Goal: Task Accomplishment & Management: Use online tool/utility

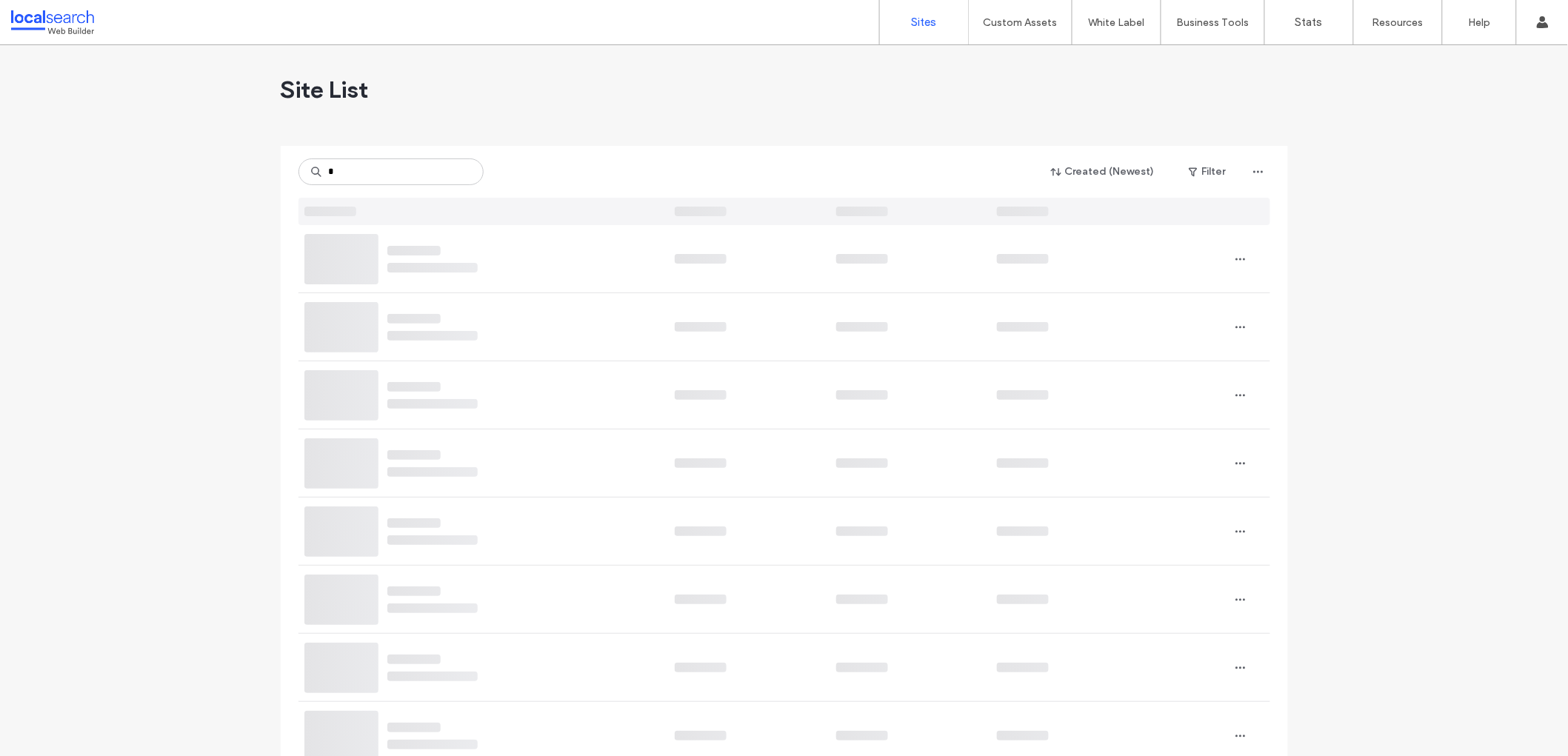
type input "*"
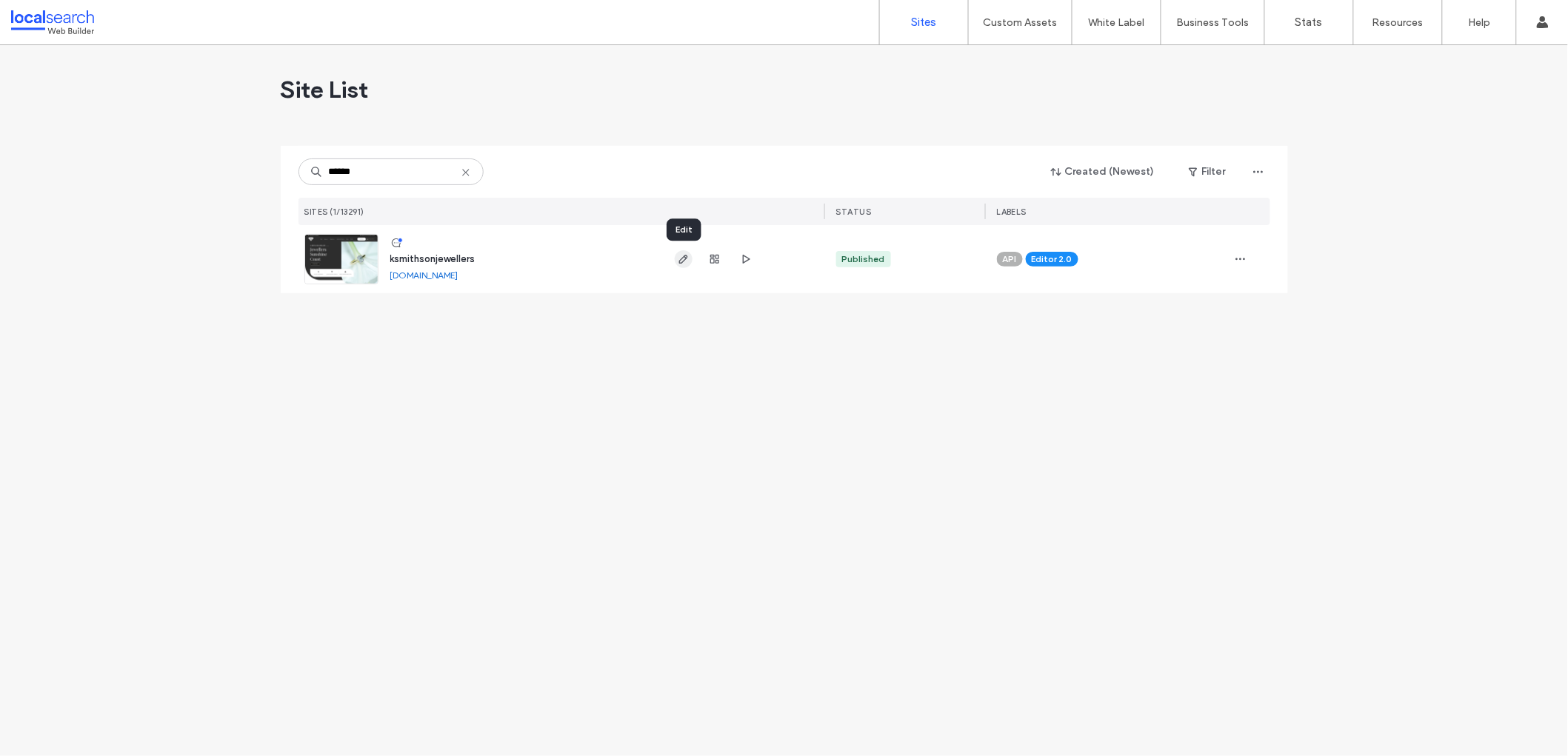
type input "******"
click at [687, 259] on icon "button" at bounding box center [683, 259] width 12 height 12
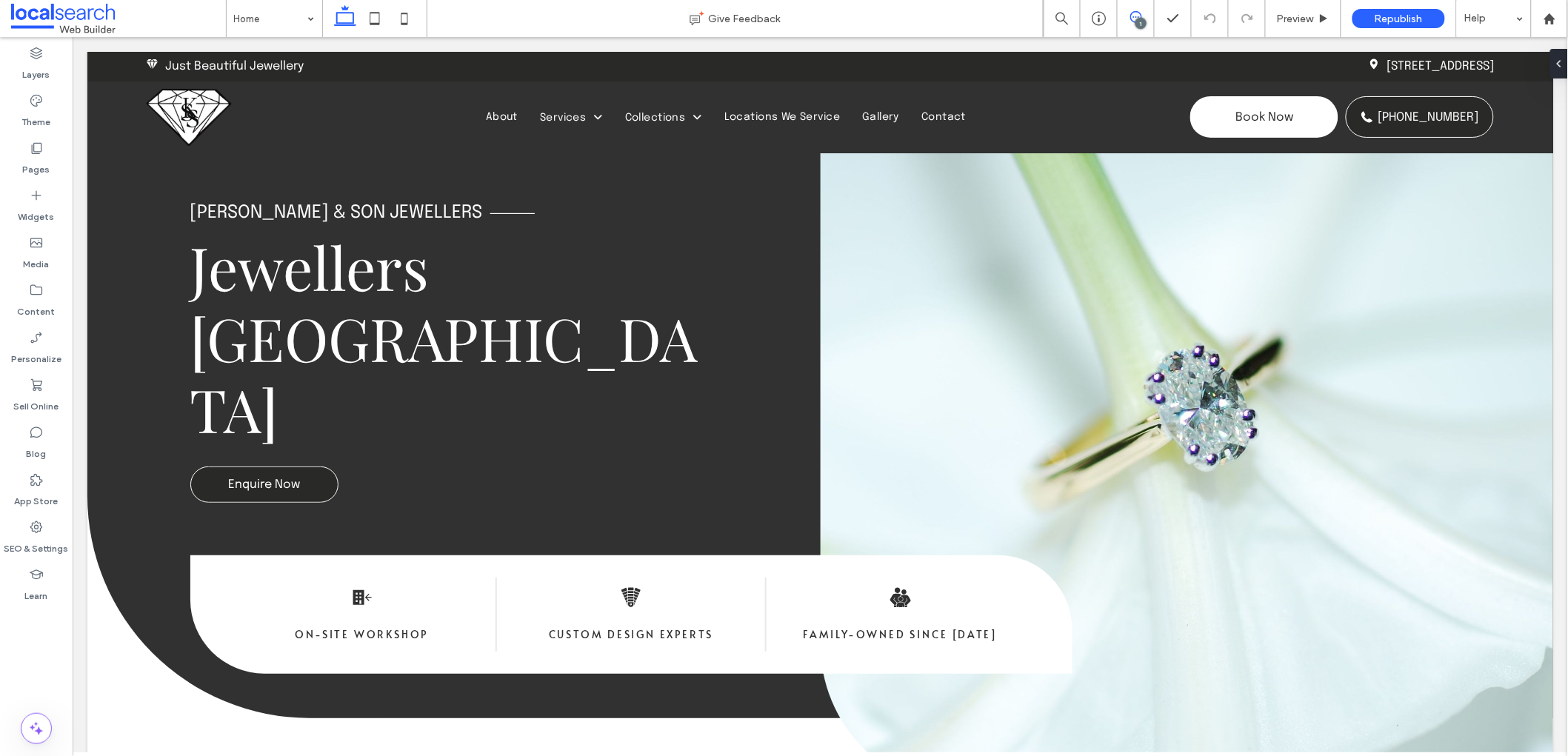
click at [1130, 21] on icon at bounding box center [1136, 17] width 12 height 12
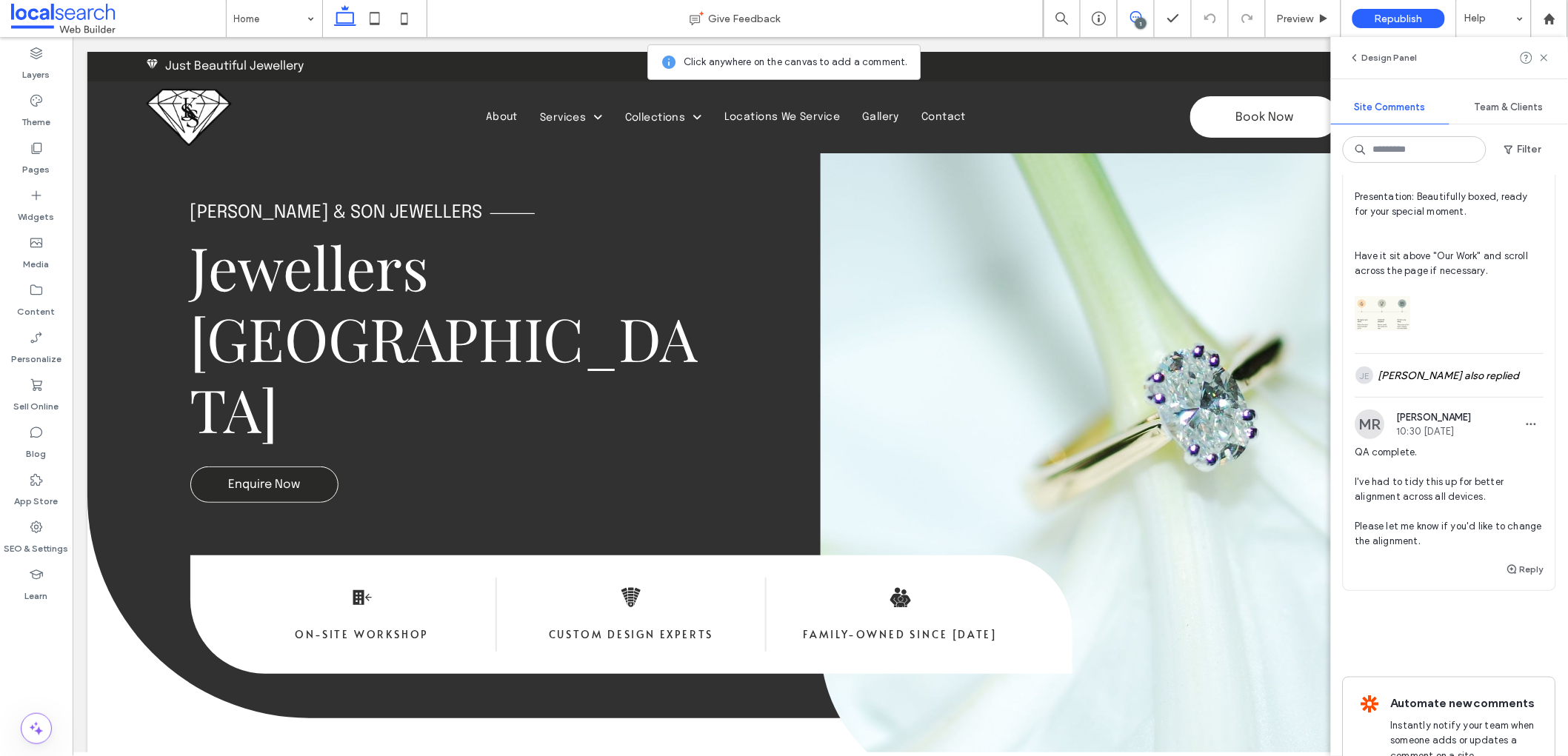
scroll to position [450, 0]
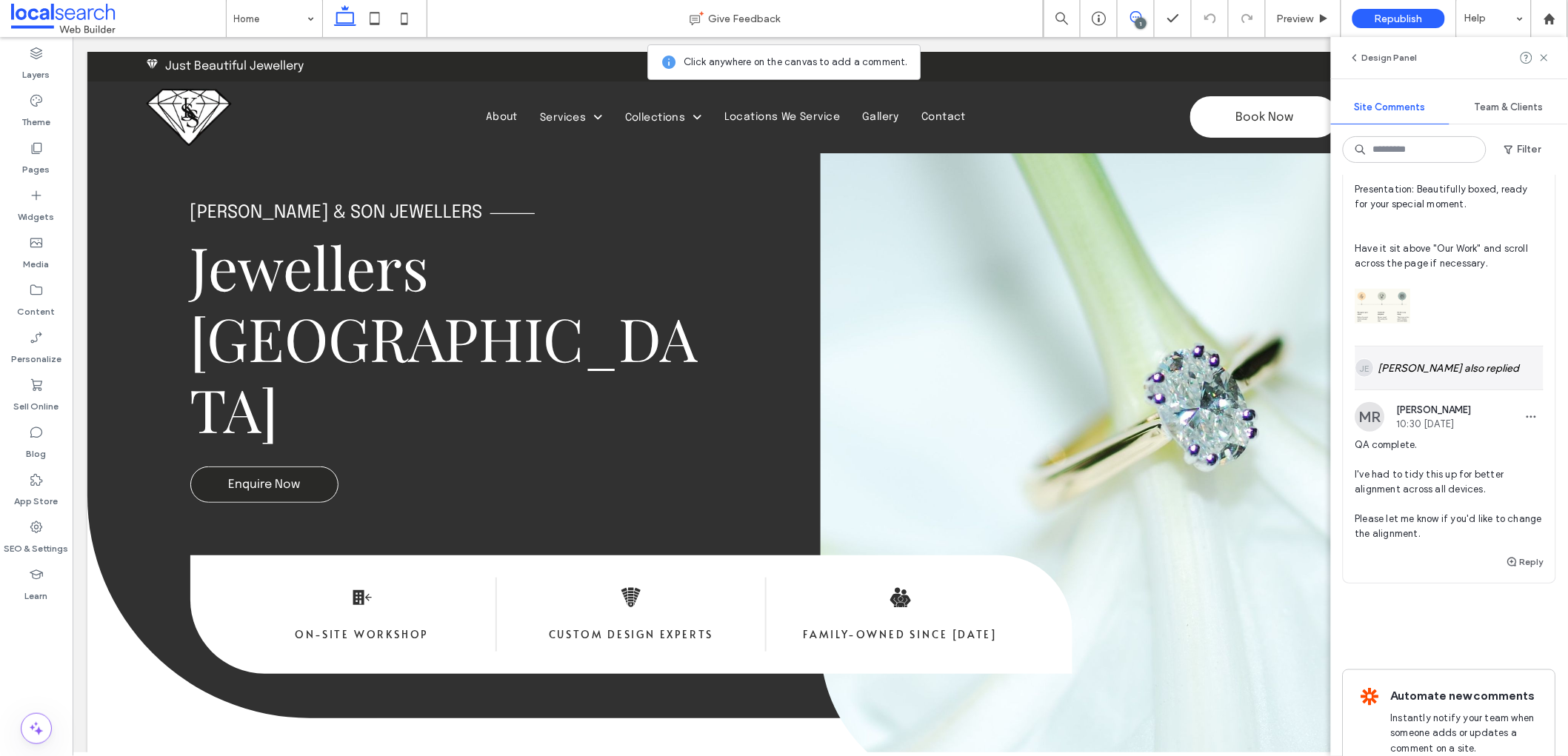
click at [1467, 383] on div "[PERSON_NAME] also replied" at bounding box center [1449, 368] width 188 height 43
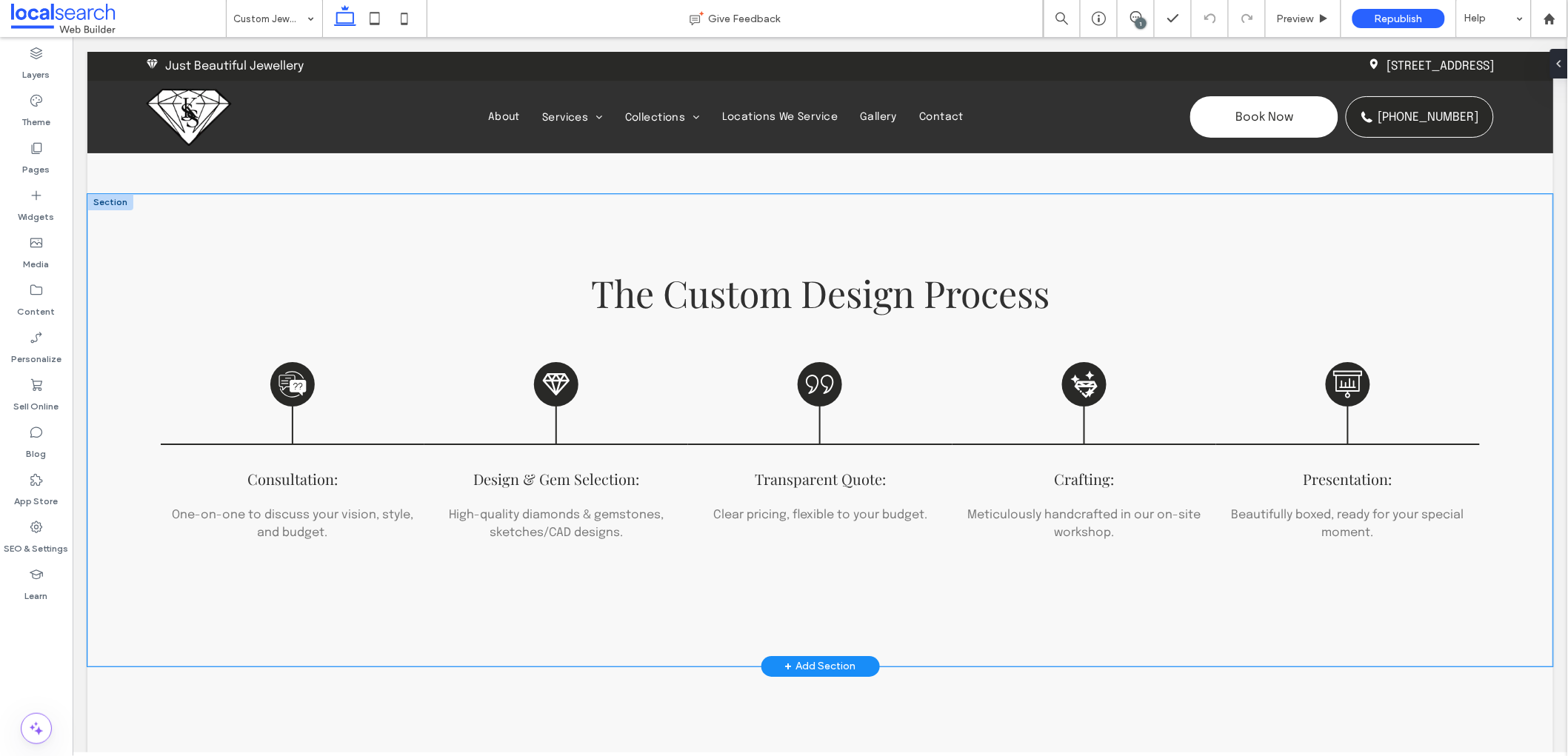
scroll to position [1574, 0]
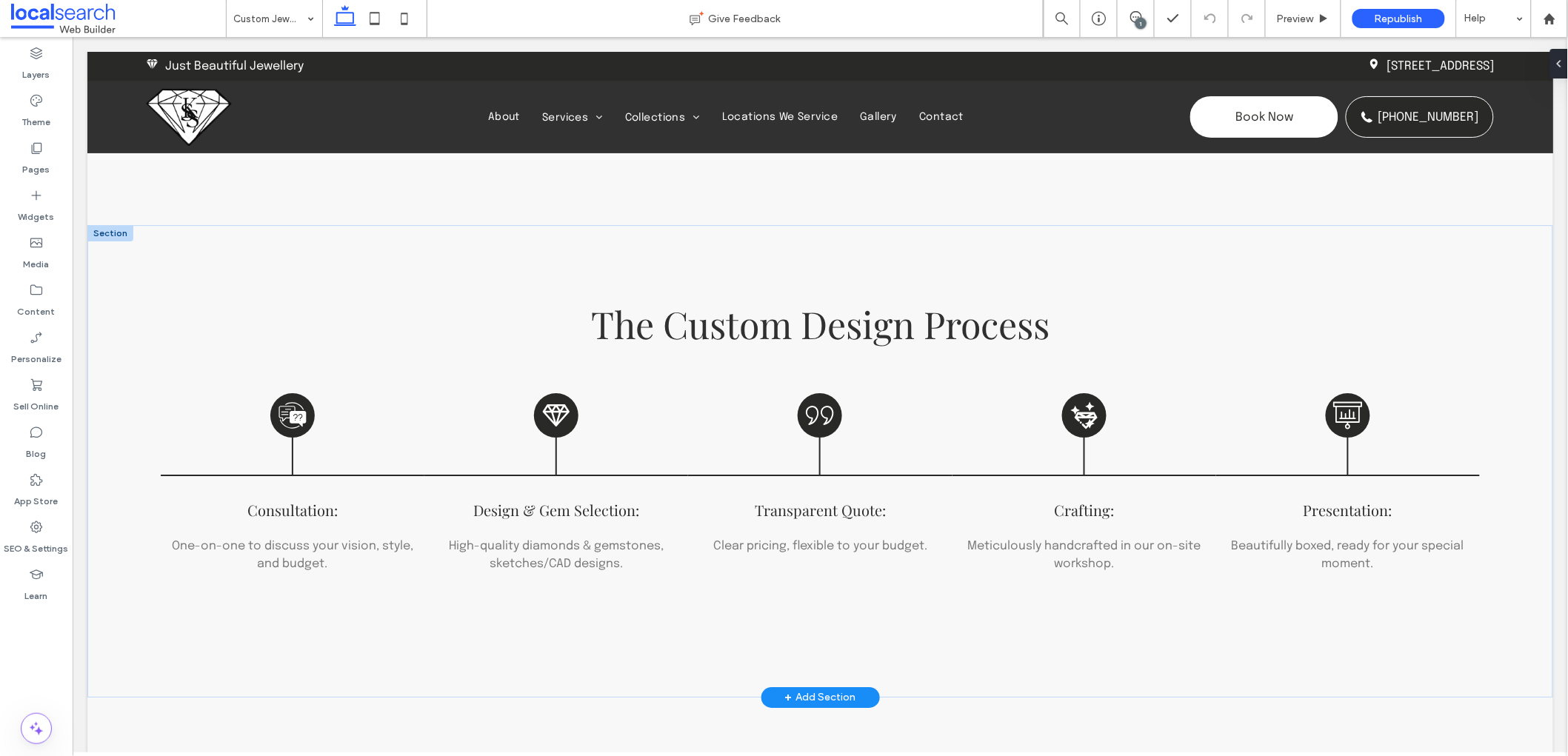
click at [115, 238] on div at bounding box center [109, 232] width 46 height 16
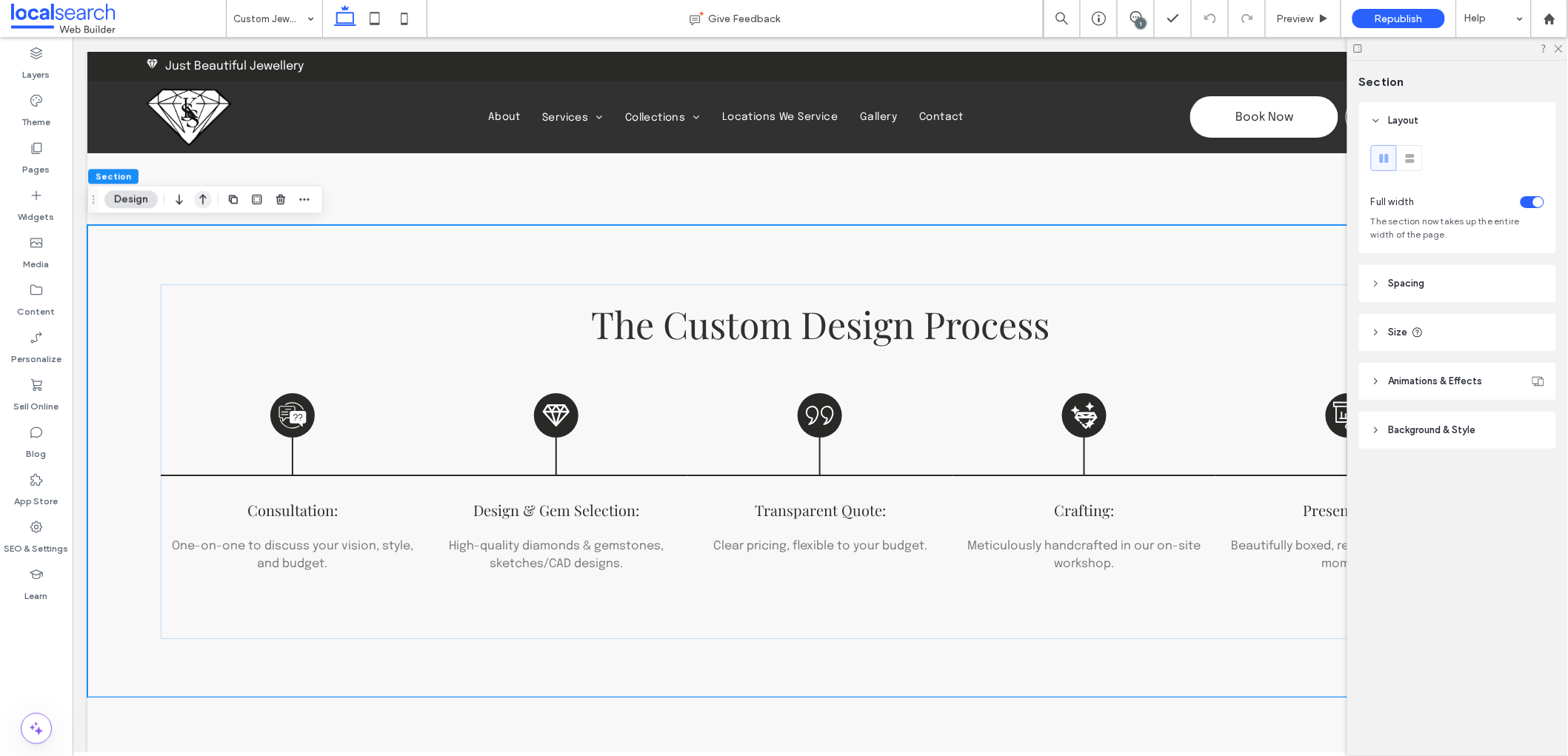
click at [205, 205] on icon "button" at bounding box center [203, 199] width 18 height 27
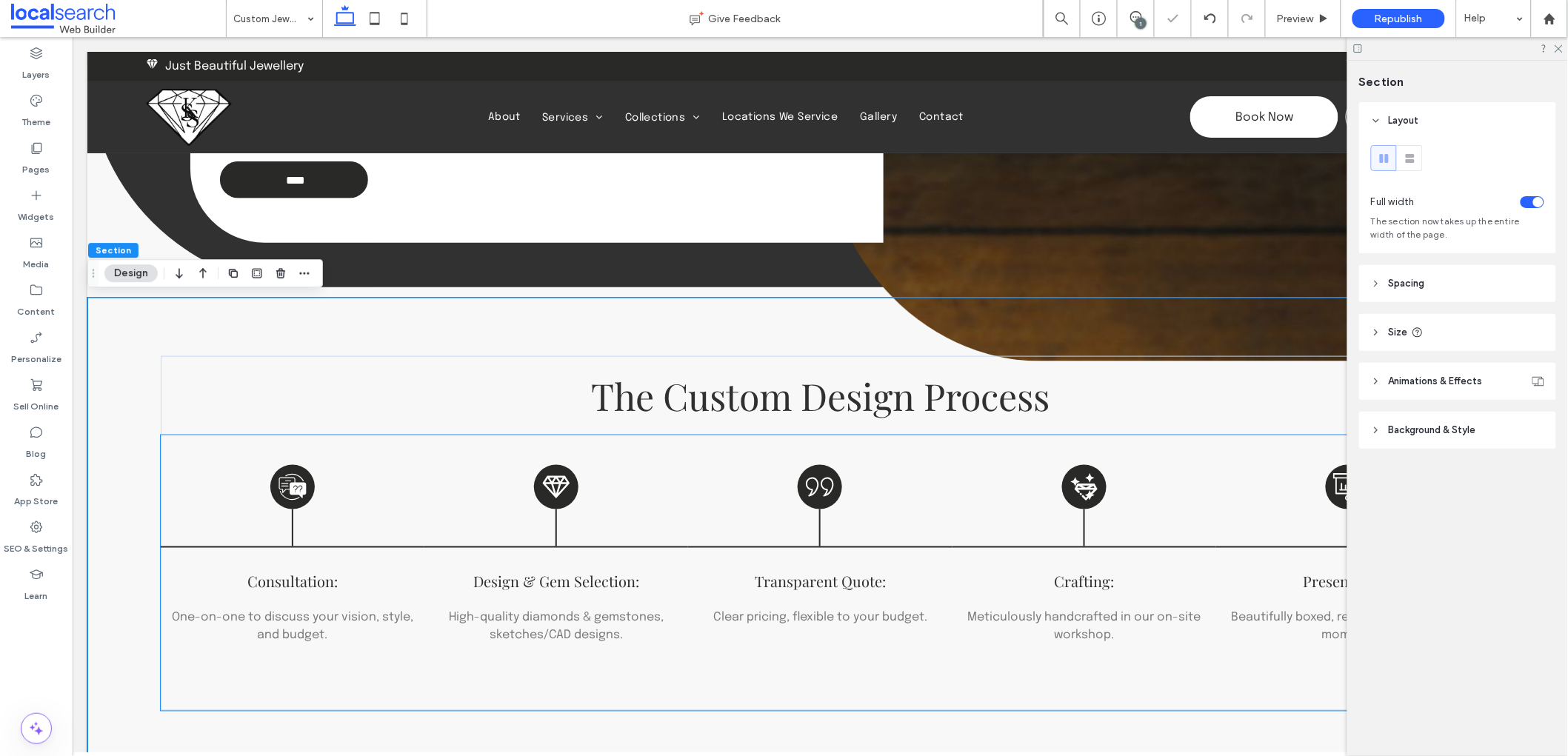
scroll to position [477, 0]
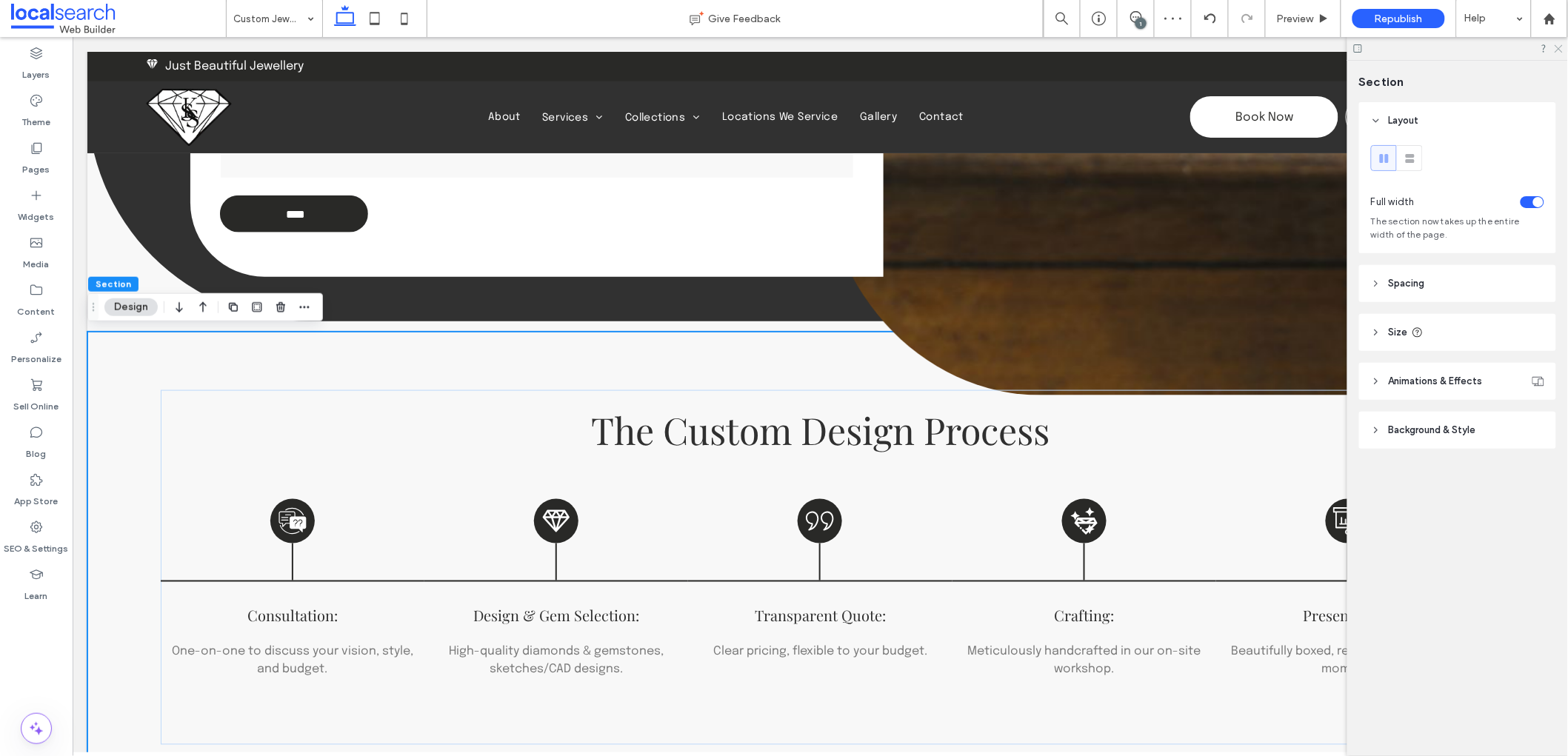
click at [1556, 50] on icon at bounding box center [1557, 48] width 10 height 10
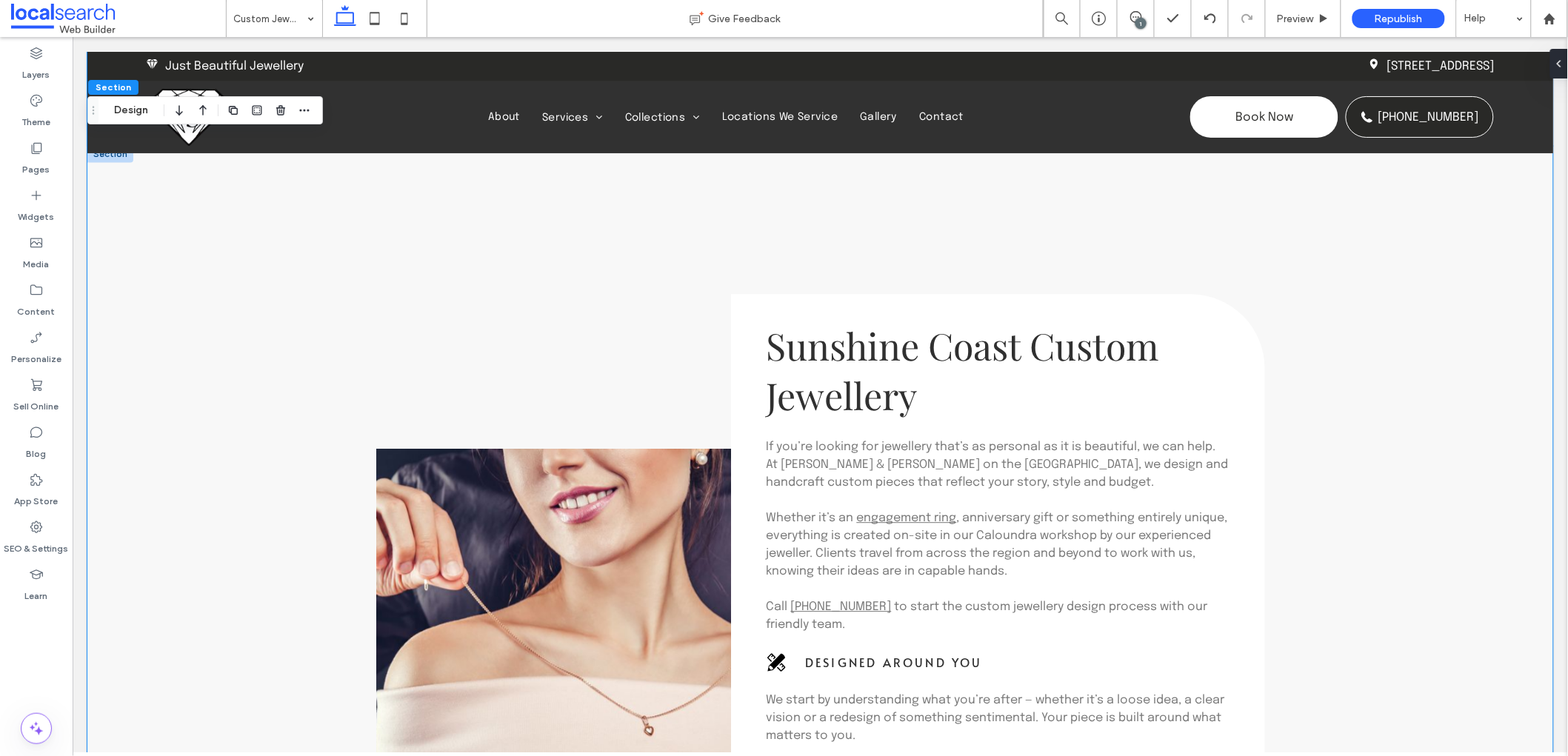
scroll to position [567, 0]
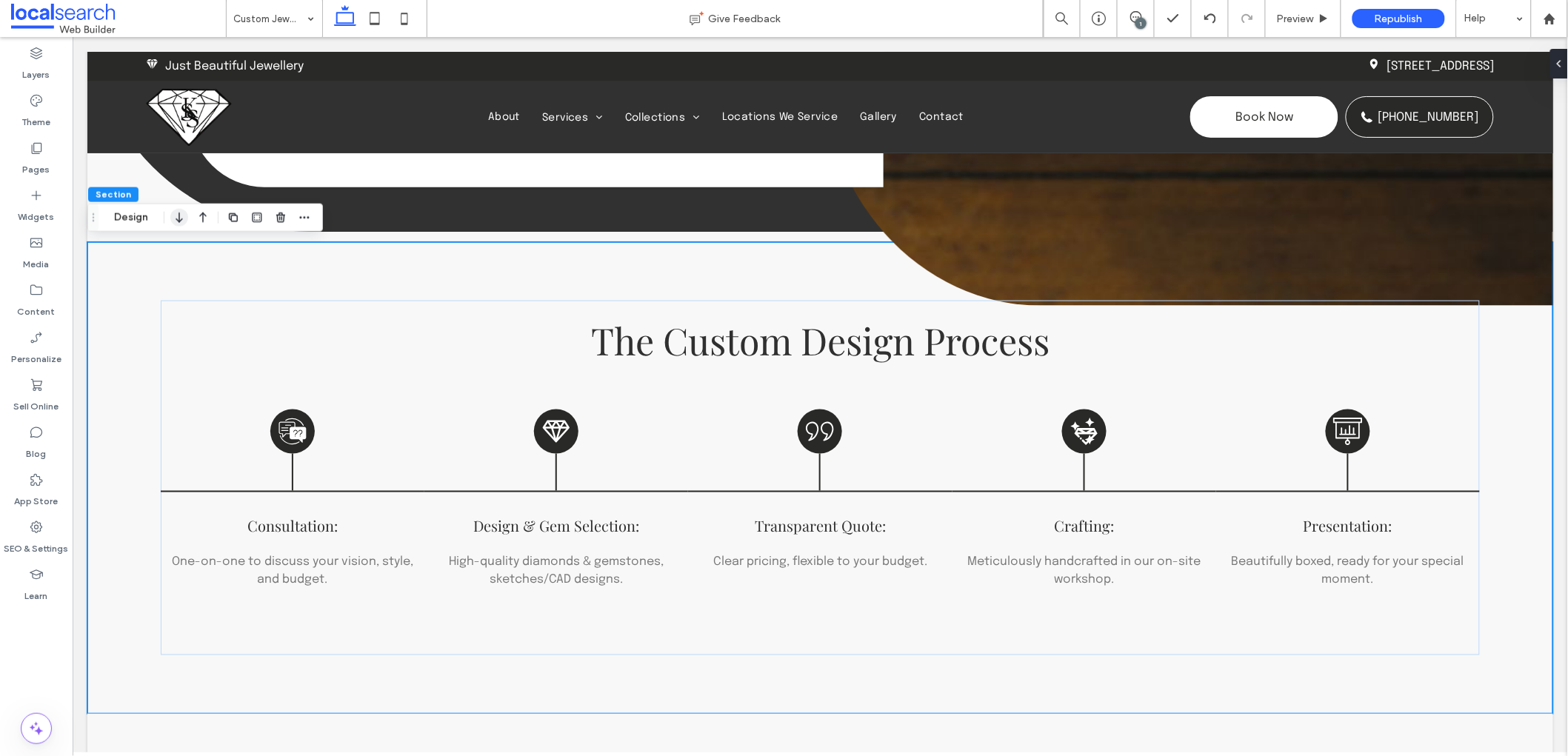
click at [181, 218] on icon "button" at bounding box center [179, 218] width 18 height 27
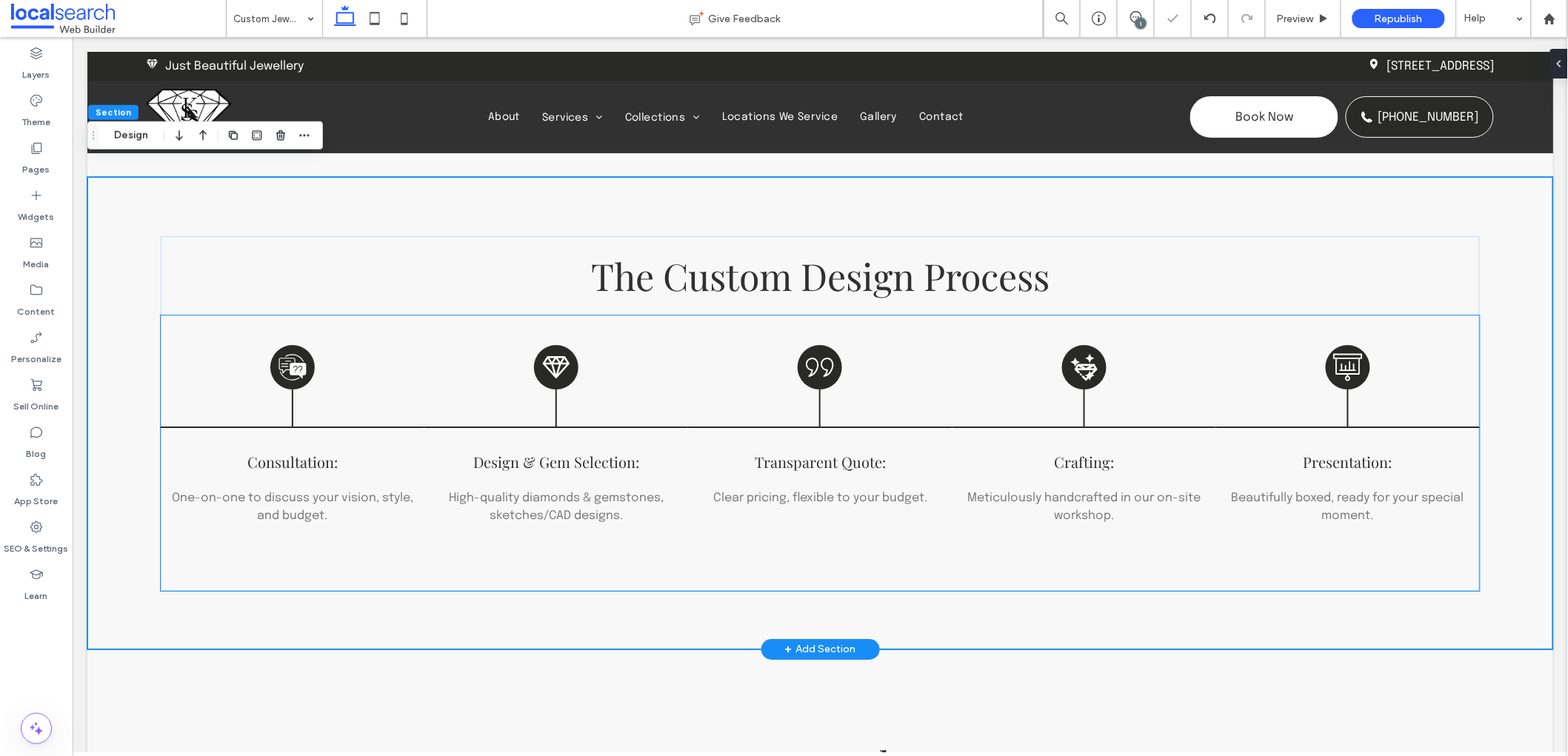
scroll to position [1638, 0]
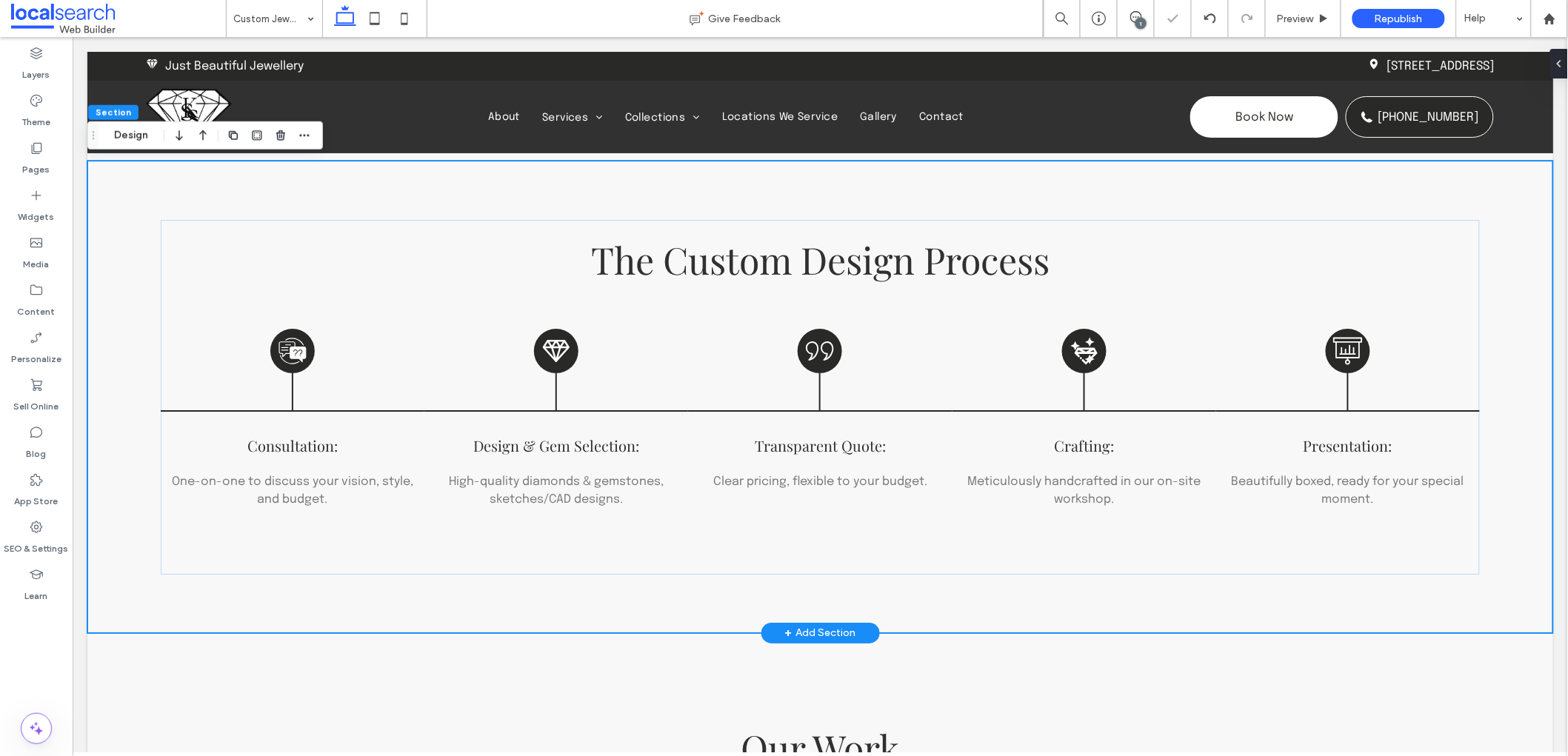
click at [124, 583] on div "The Custom Design Process Consultation Icon Consultation: One-on-one to discuss…" at bounding box center [819, 396] width 1465 height 471
click at [1500, 289] on div "The Custom Design Process Consultation Icon Consultation: One-on-one to discuss…" at bounding box center [819, 396] width 1465 height 471
click at [1310, 19] on span "Preview" at bounding box center [1295, 18] width 37 height 12
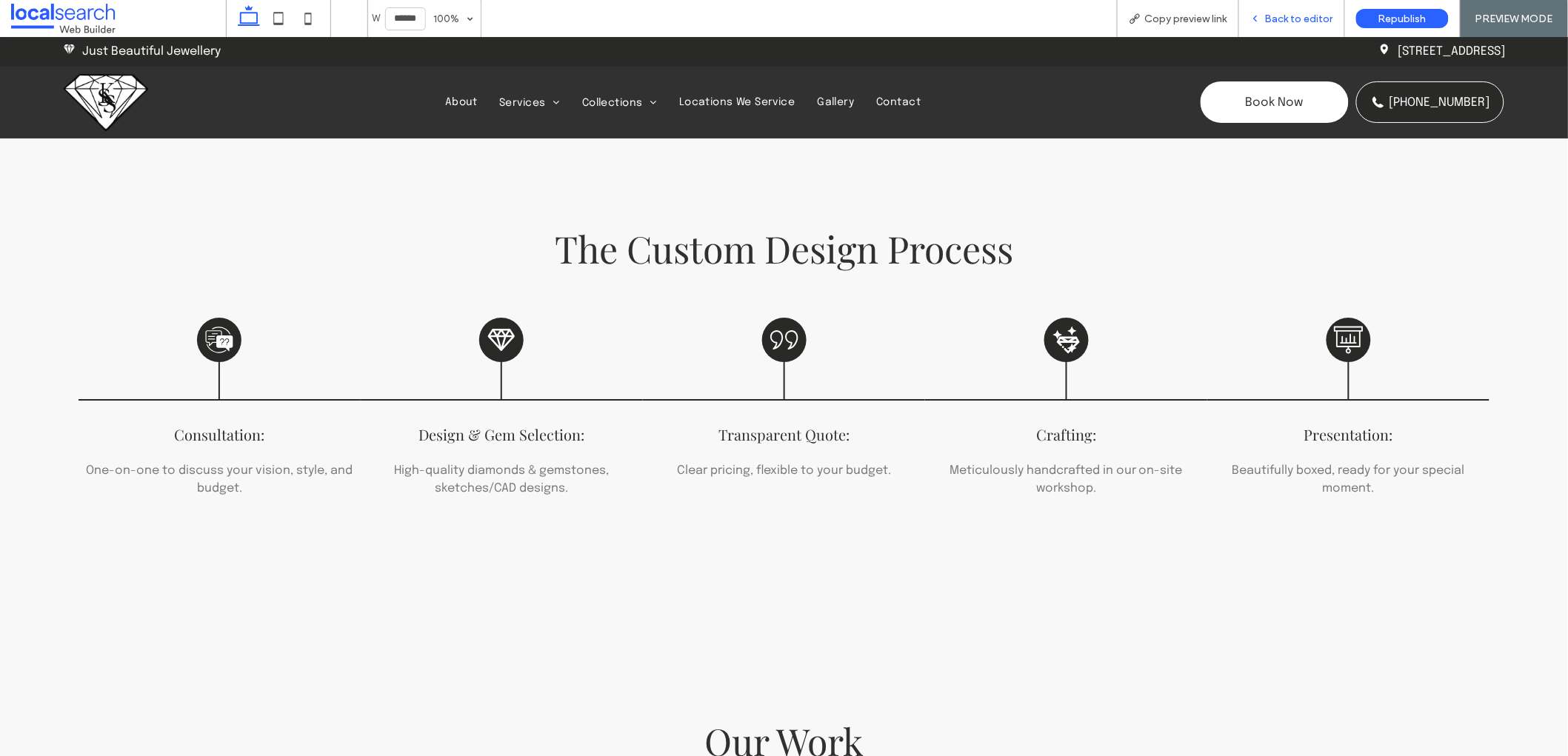
click at [1288, 11] on div "Back to editor" at bounding box center [1292, 18] width 106 height 37
click at [1272, 12] on span "Back to editor" at bounding box center [1299, 18] width 68 height 12
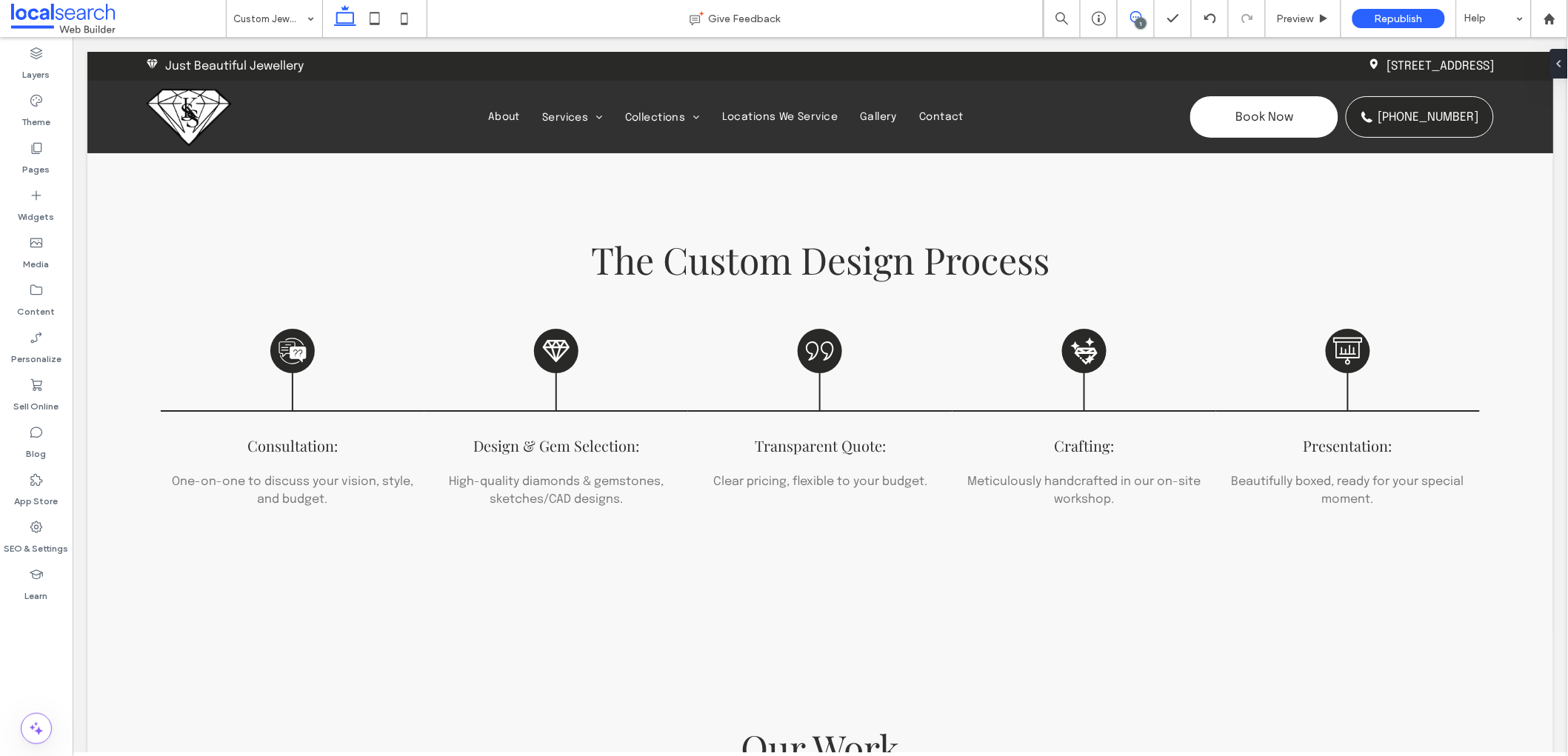
click at [1141, 15] on use at bounding box center [1136, 17] width 12 height 12
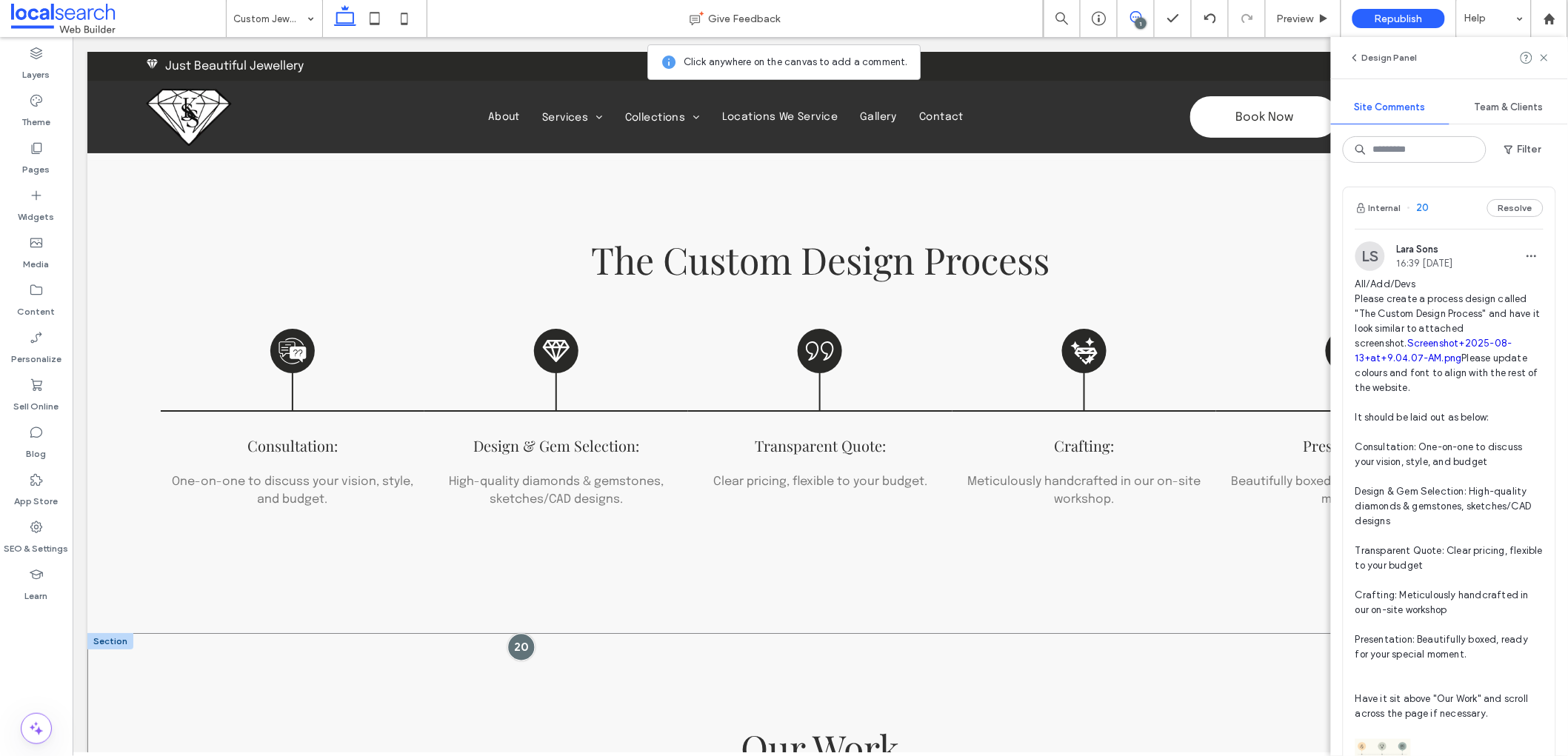
click at [523, 645] on div at bounding box center [520, 647] width 28 height 28
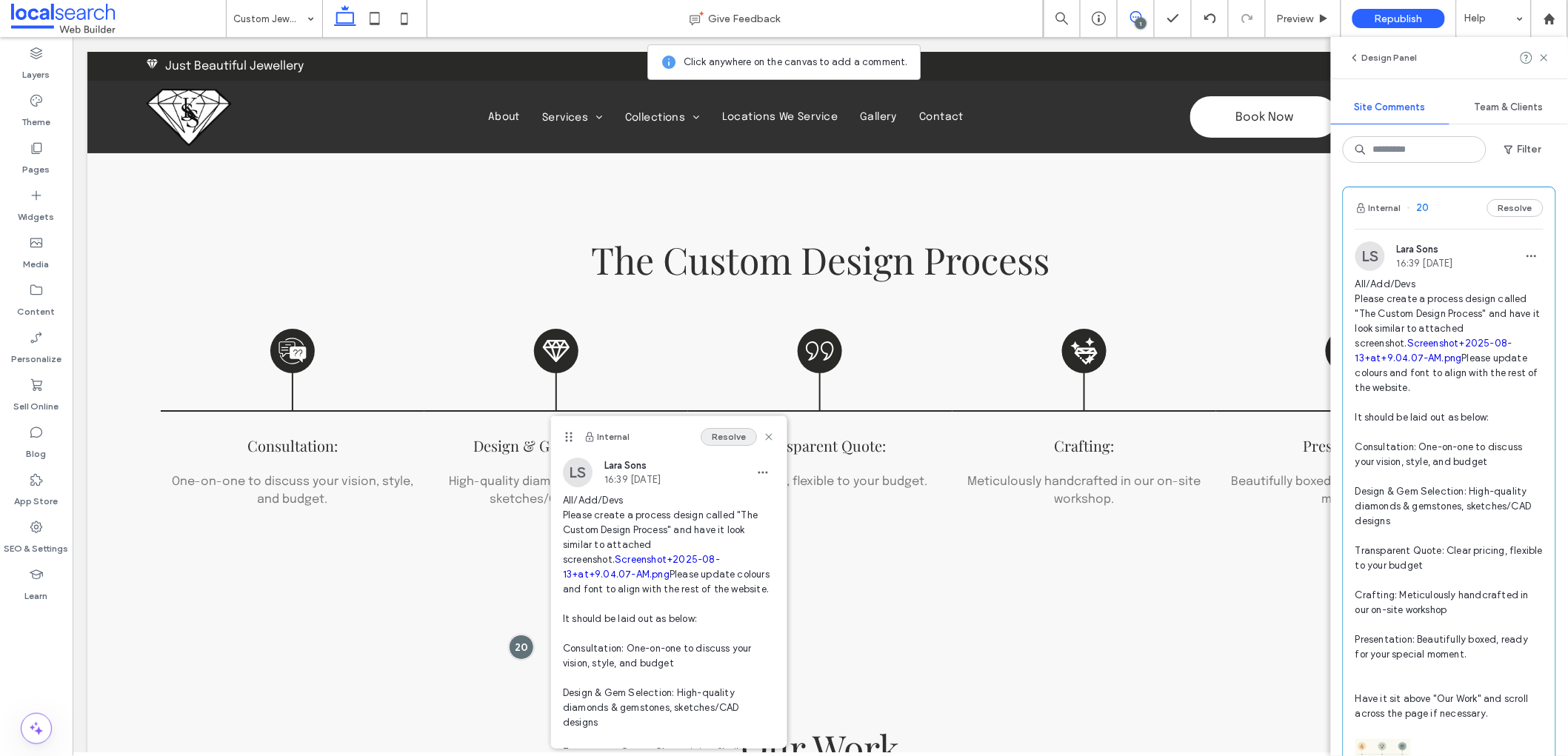
click at [725, 442] on button "Resolve" at bounding box center [728, 437] width 56 height 18
click at [1544, 59] on use at bounding box center [1544, 57] width 7 height 7
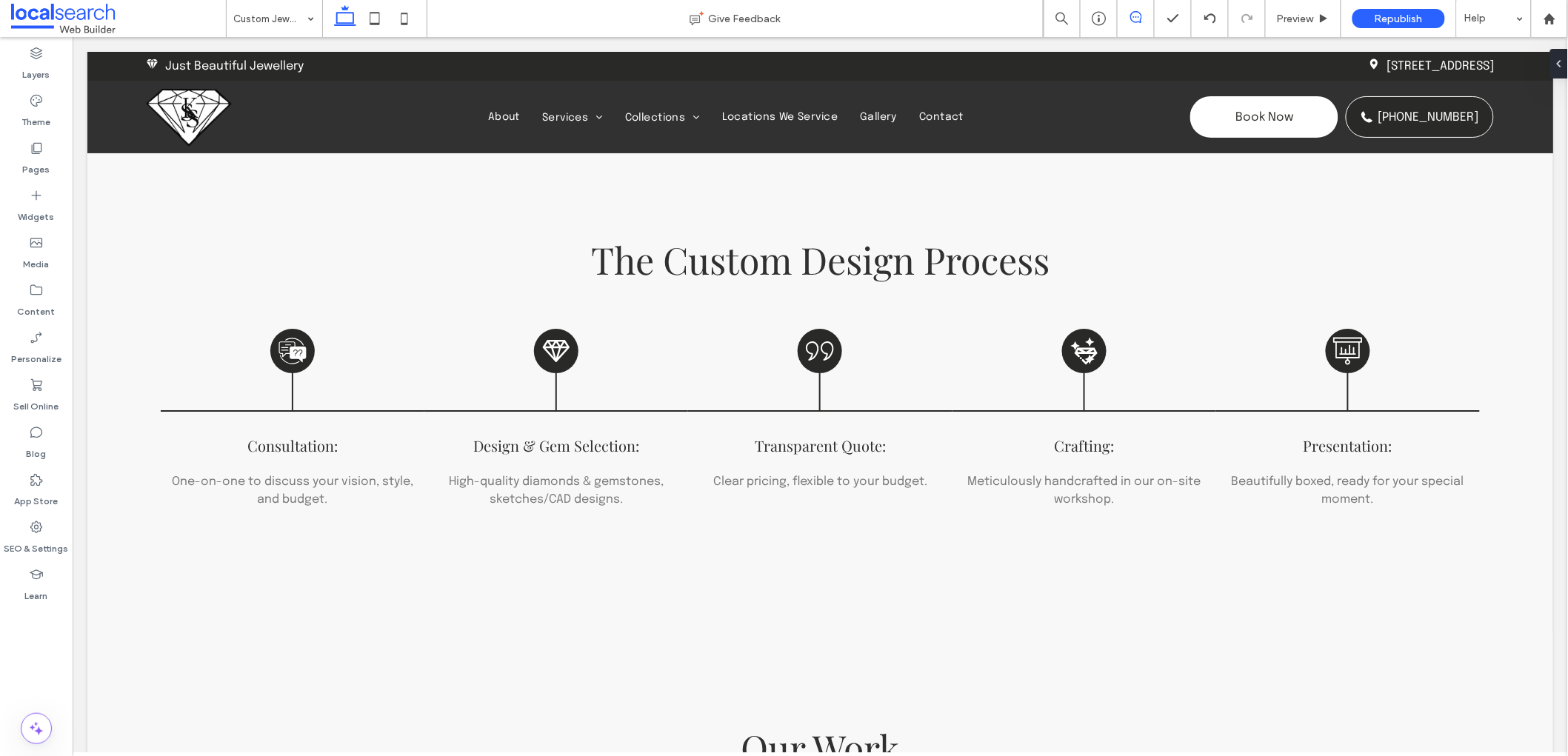
click at [1124, 18] on span at bounding box center [1135, 17] width 36 height 12
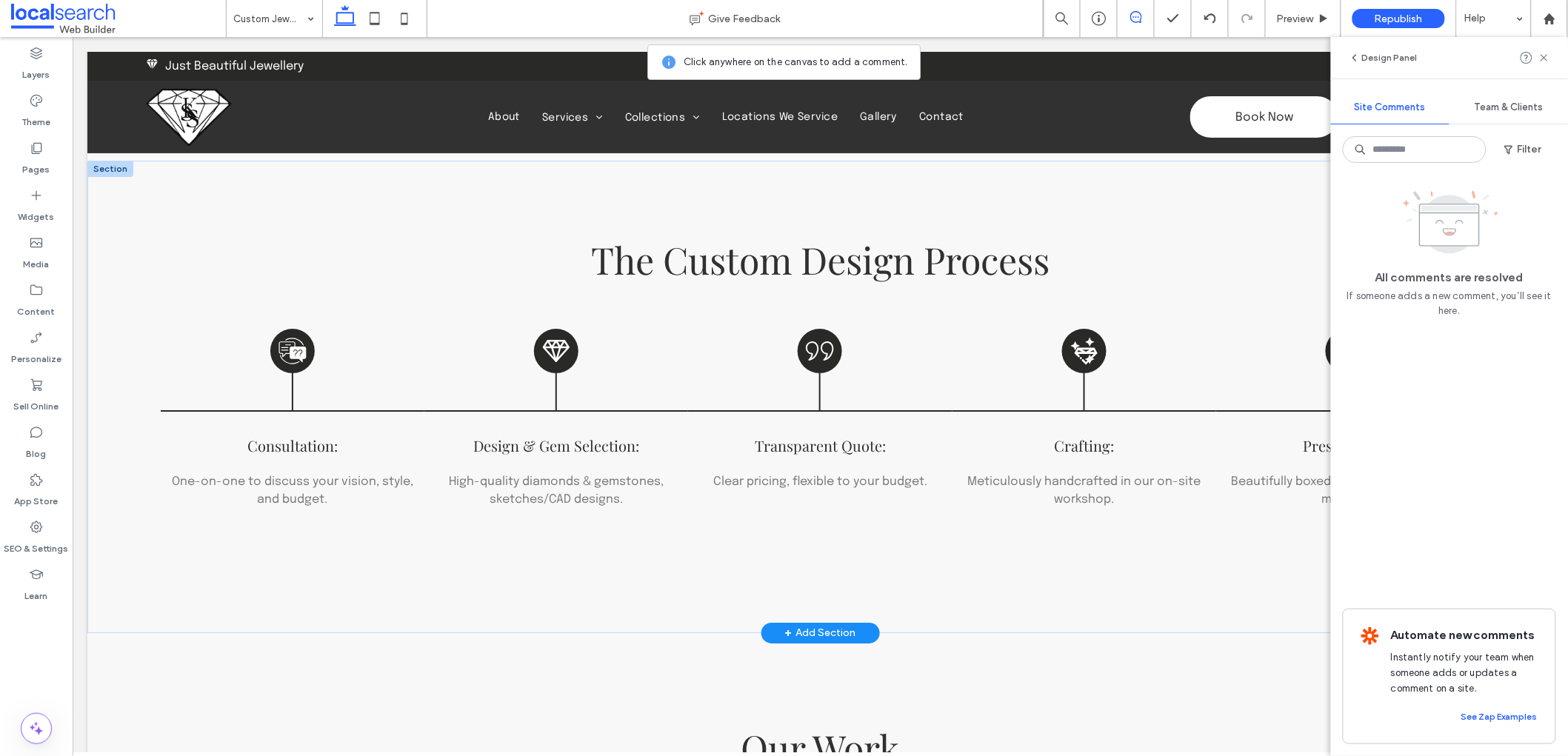
click at [1332, 354] on icon at bounding box center [1347, 350] width 29 height 29
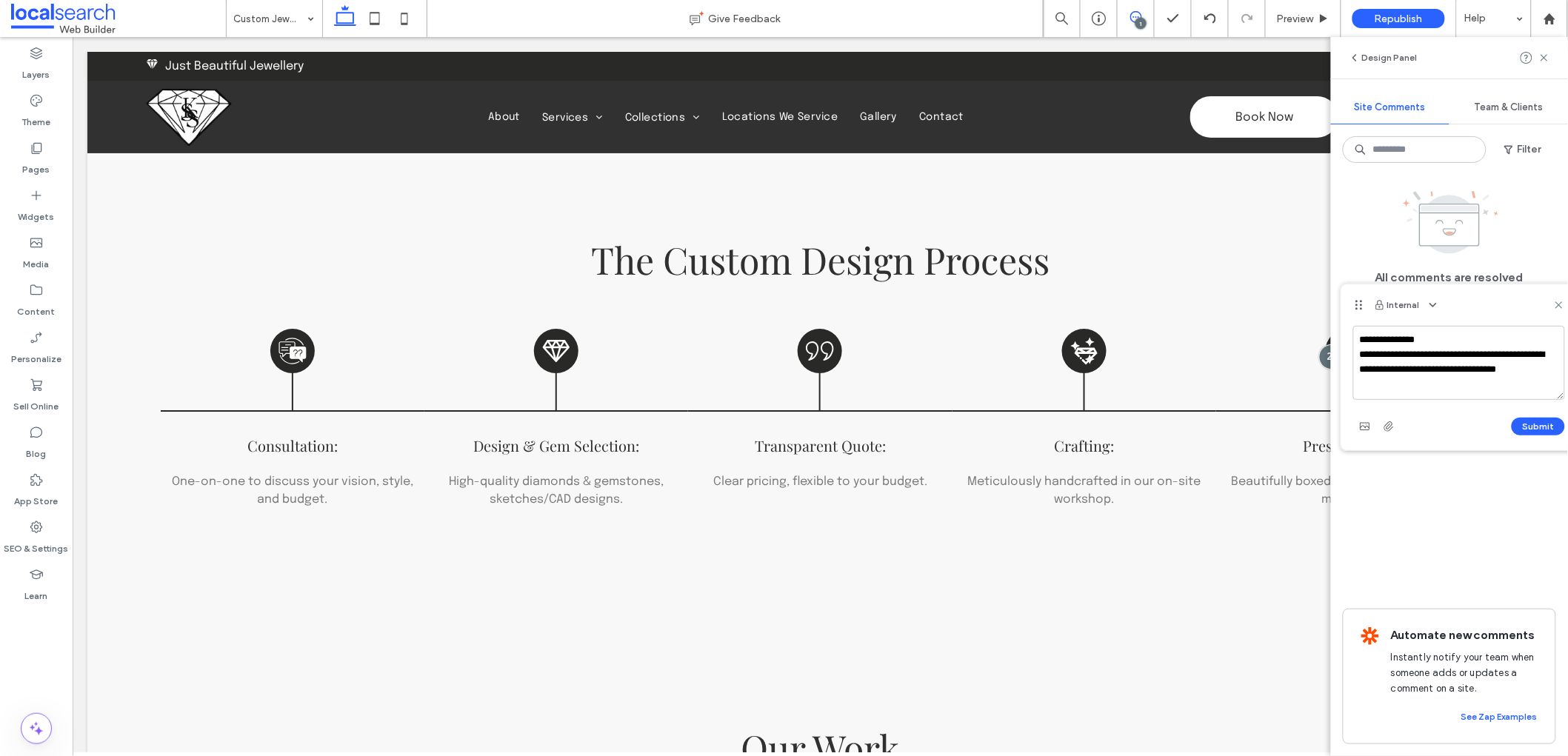
click at [1425, 357] on textarea "**********" at bounding box center [1459, 363] width 212 height 74
type textarea "**********"
click at [1549, 420] on button "Submit" at bounding box center [1538, 427] width 53 height 18
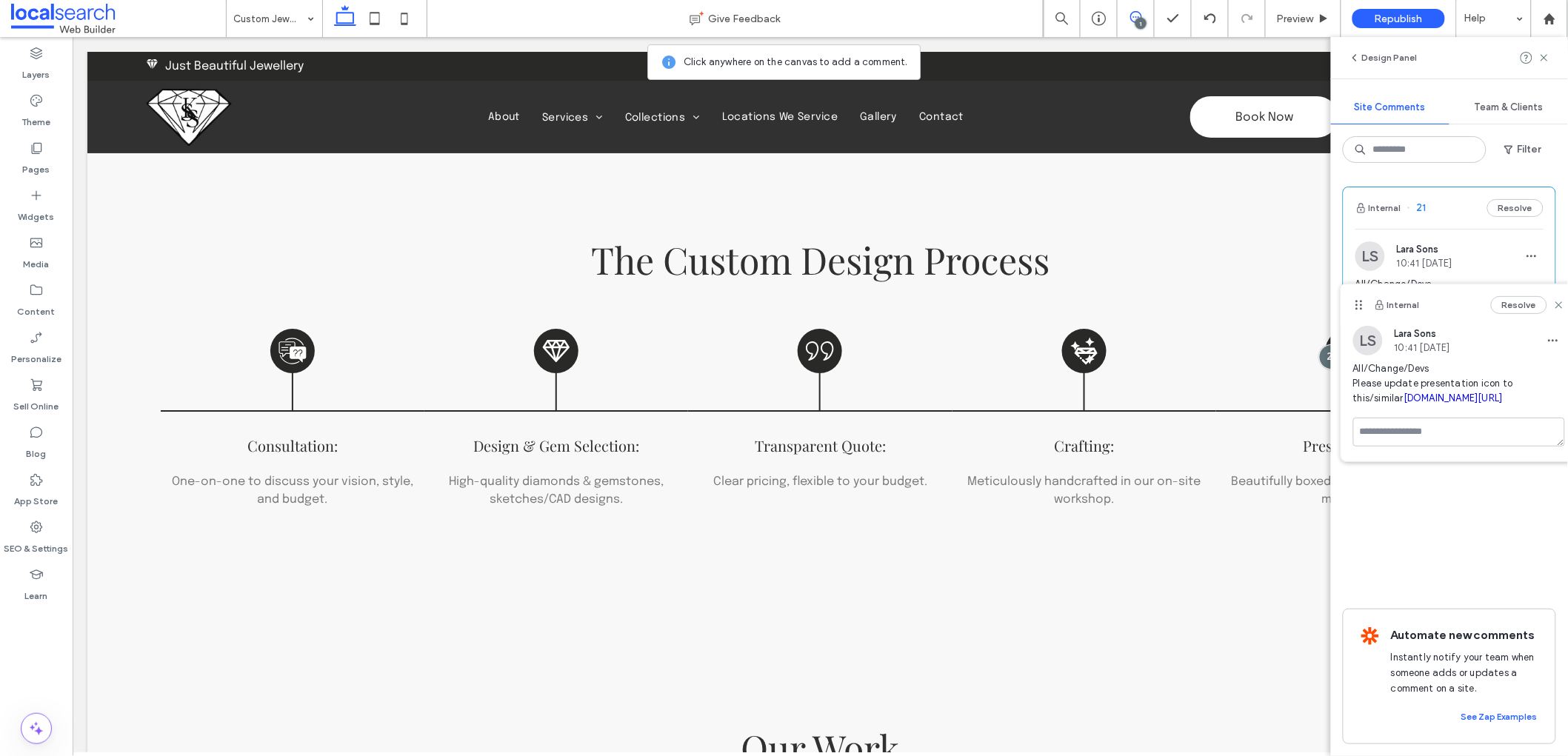
click at [1403, 403] on link "[DOMAIN_NAME][URL]" at bounding box center [1453, 398] width 99 height 11
click at [1544, 57] on use at bounding box center [1544, 57] width 7 height 7
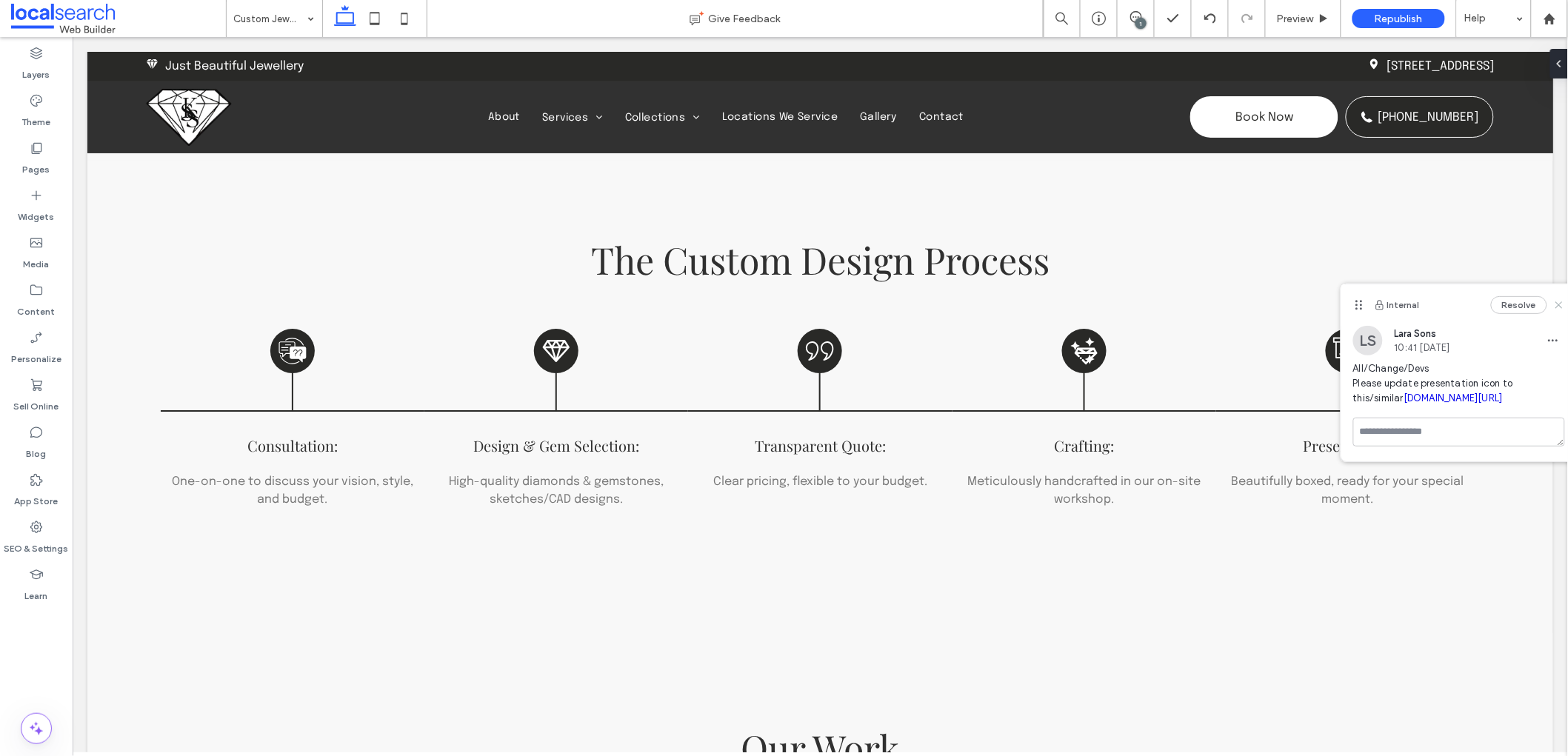
click at [1561, 308] on use at bounding box center [1558, 306] width 7 height 7
click at [1137, 19] on div "1" at bounding box center [1141, 24] width 11 height 11
